Goal: Transaction & Acquisition: Purchase product/service

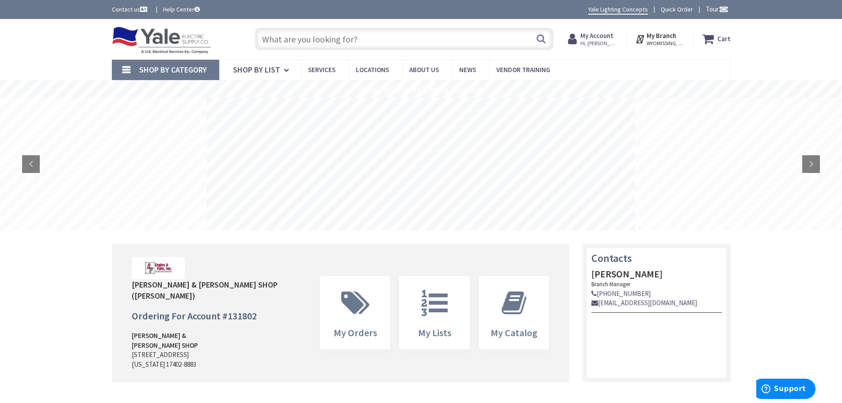
click at [270, 40] on input "text" at bounding box center [404, 39] width 298 height 22
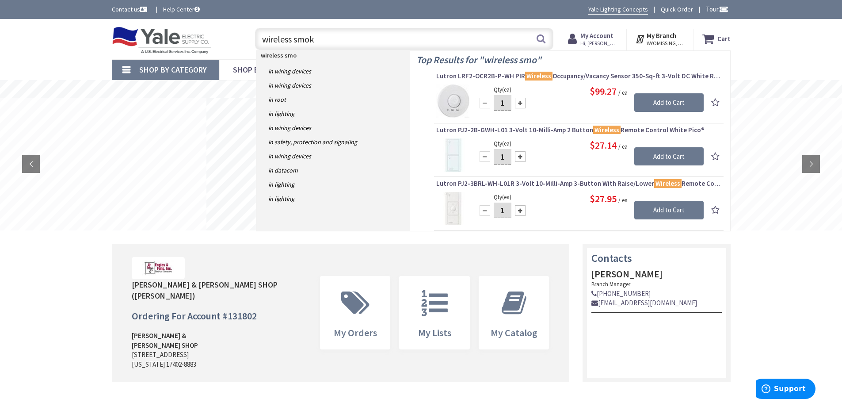
type input "wireless smoke"
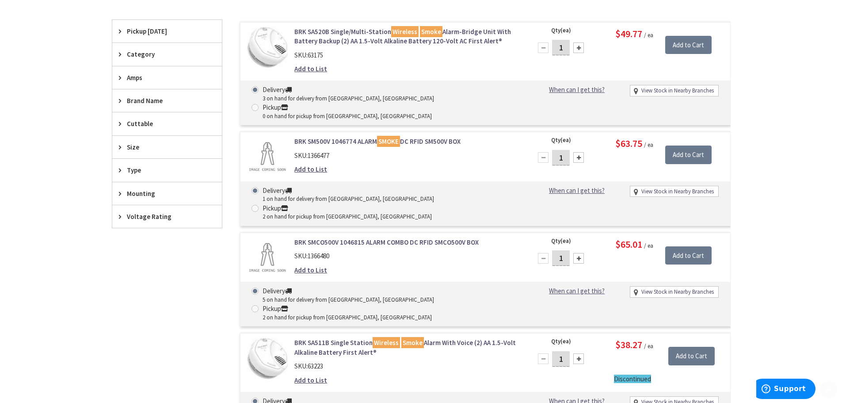
scroll to position [265, 0]
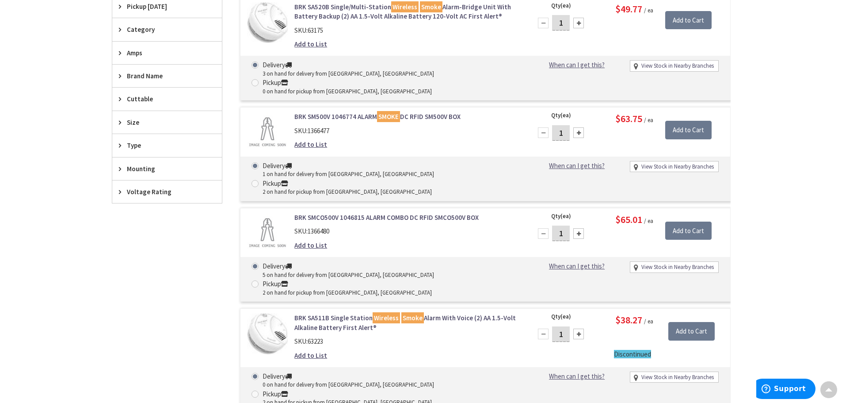
click at [400, 213] on link "BRK SMCO500V 1046815 ALARM COMBO DC RFID SMCO500V BOX" at bounding box center [406, 217] width 225 height 9
